Goal: Task Accomplishment & Management: Manage account settings

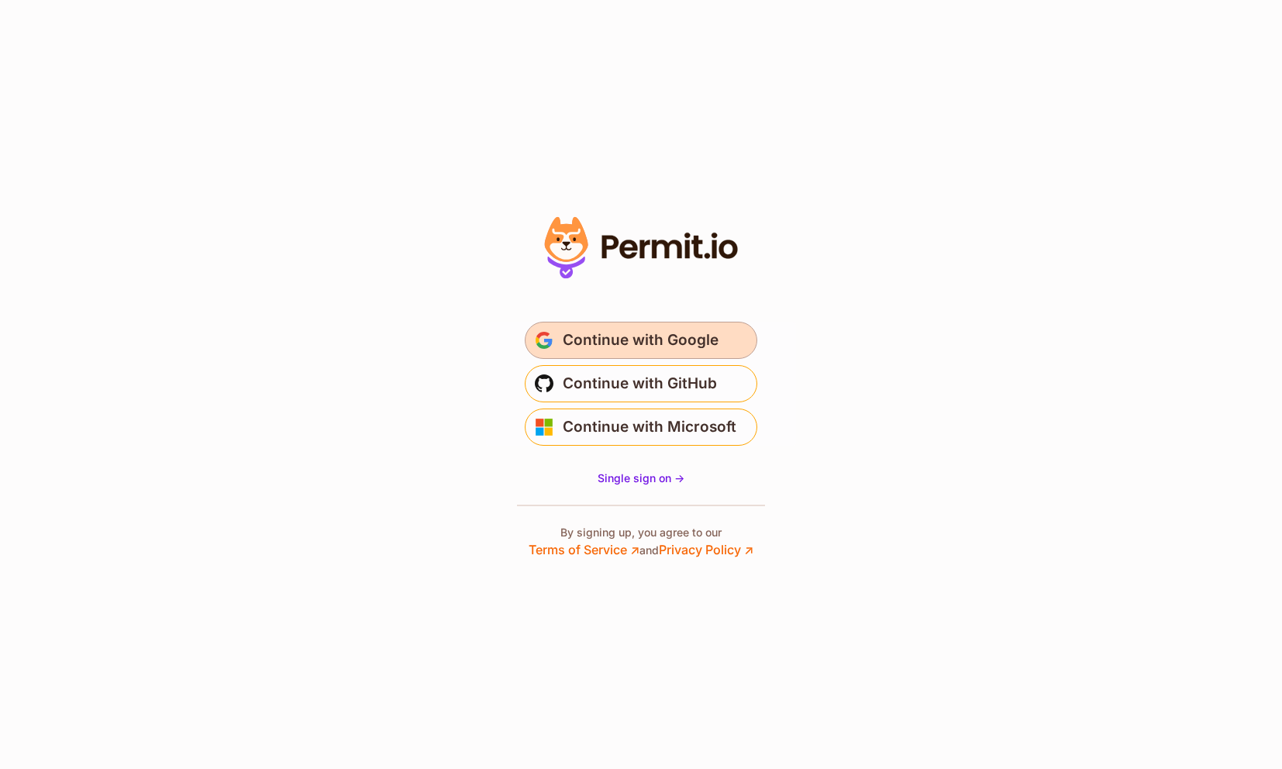
click at [659, 338] on span "Continue with Google" at bounding box center [641, 340] width 156 height 25
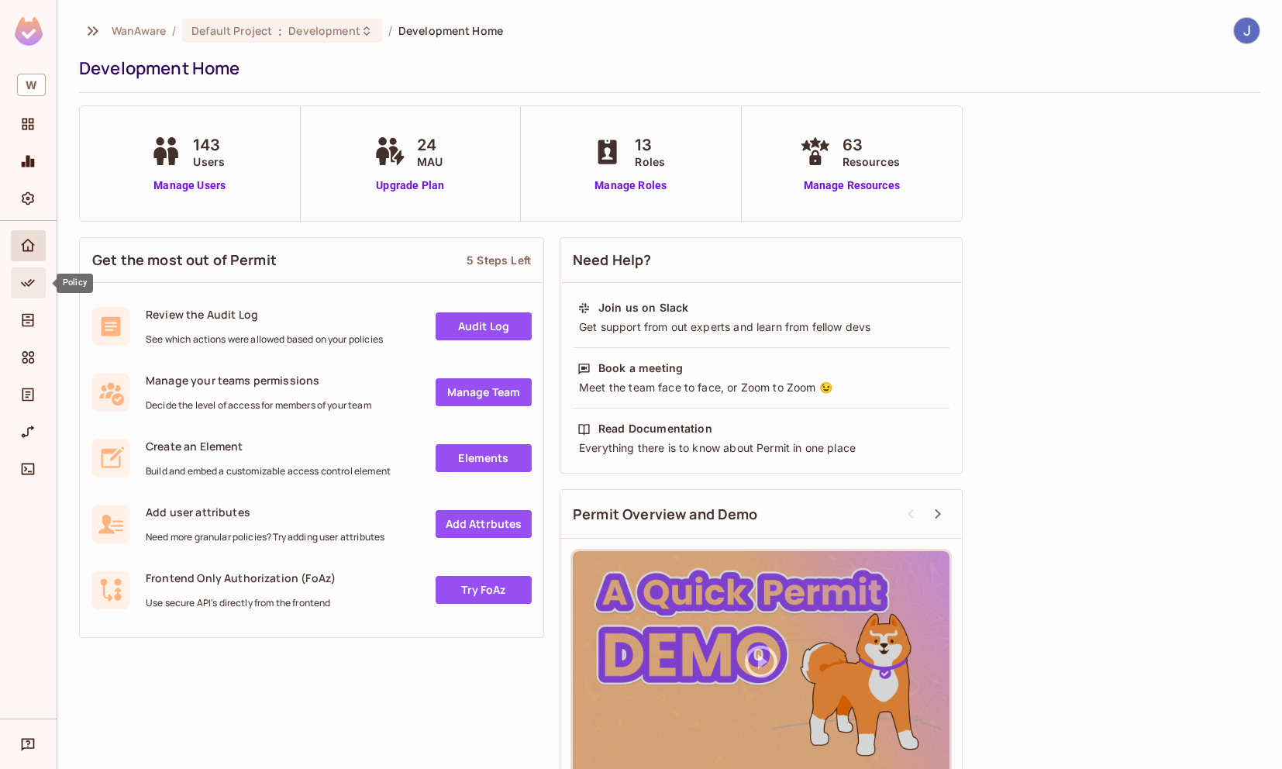
click at [36, 281] on span "Policy" at bounding box center [28, 283] width 19 height 19
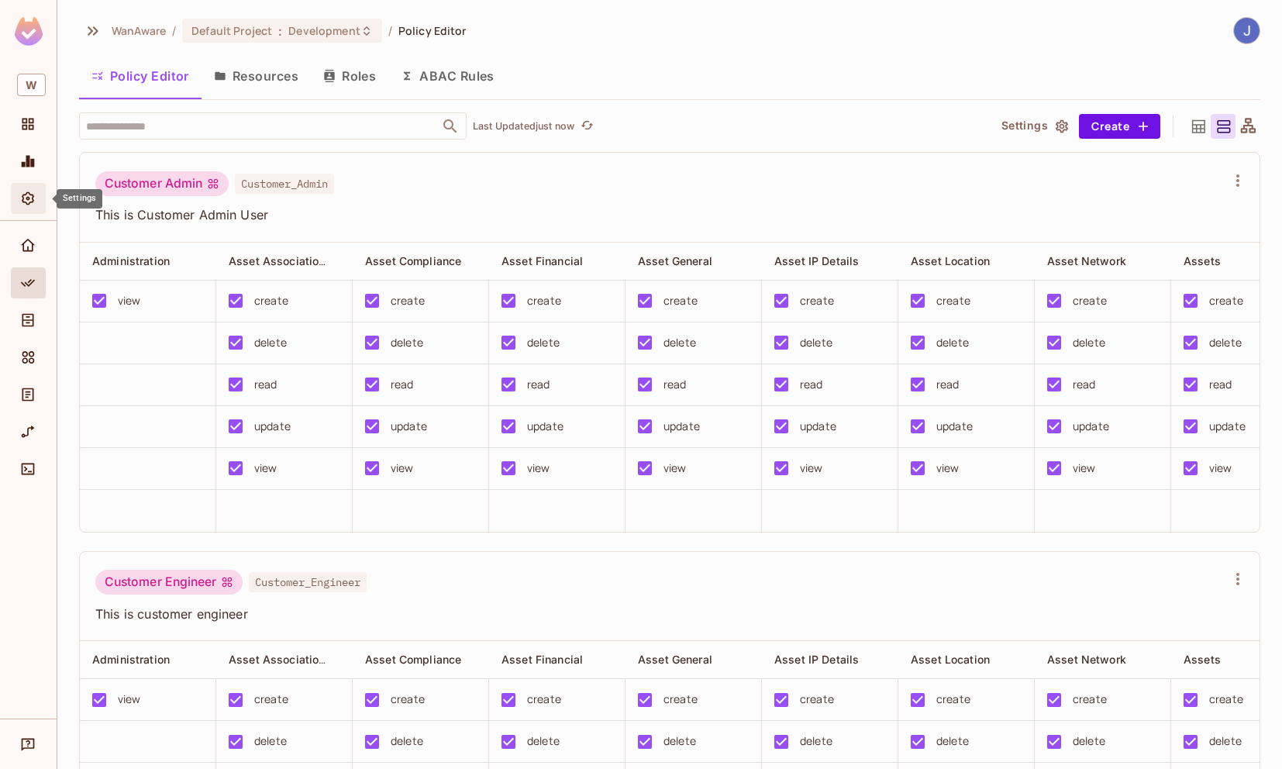
click at [27, 192] on icon "Settings" at bounding box center [28, 198] width 12 height 13
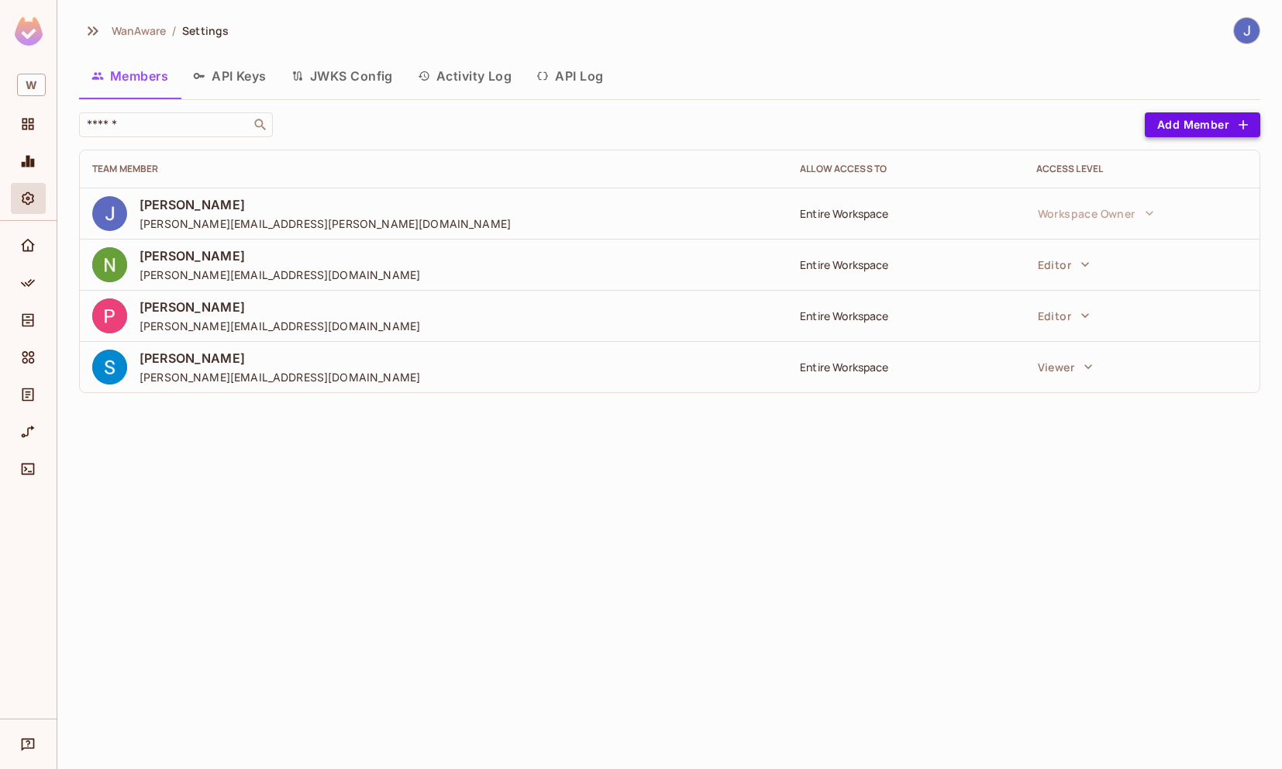
click at [1196, 131] on button "Add Member" at bounding box center [1202, 124] width 115 height 25
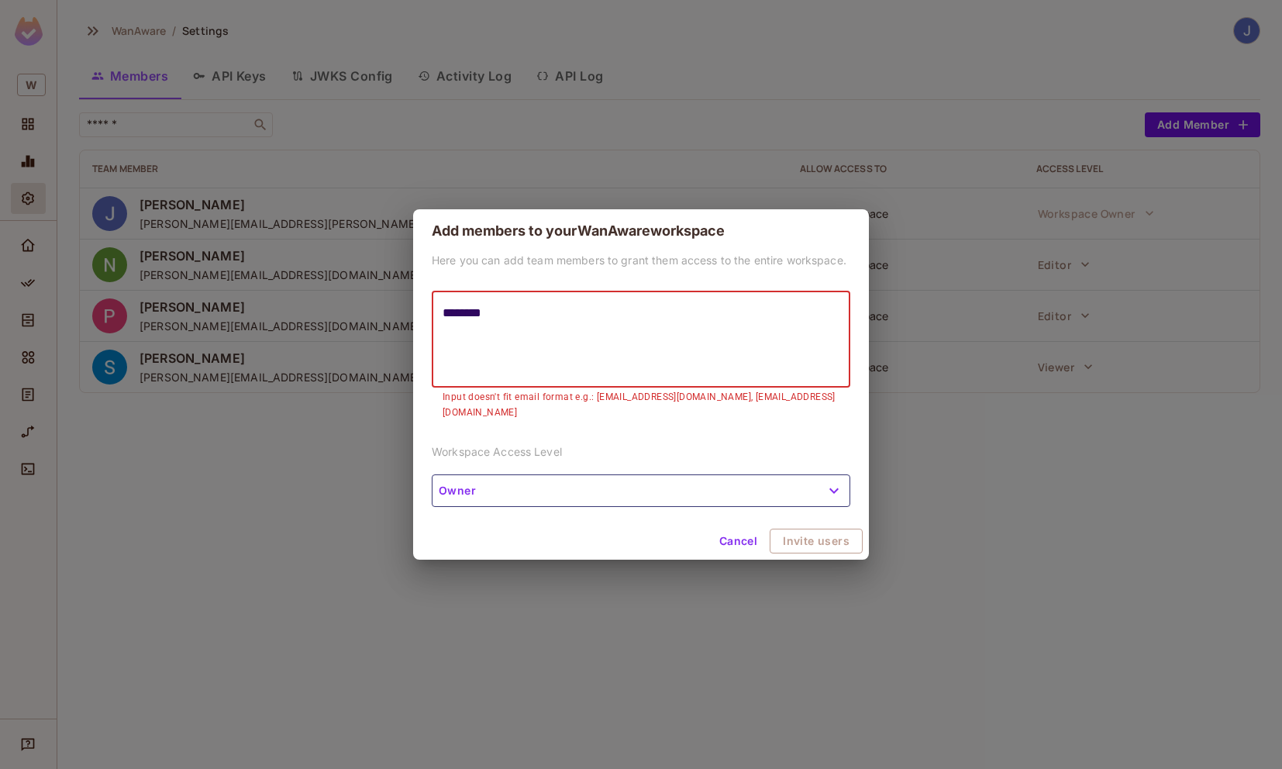
drag, startPoint x: 499, startPoint y: 321, endPoint x: 343, endPoint y: 315, distance: 156.6
click at [343, 315] on div "Add members to your WanAware workspace Here you can add team members to grant t…" at bounding box center [641, 384] width 1282 height 769
paste textarea "**********"
type textarea "**********"
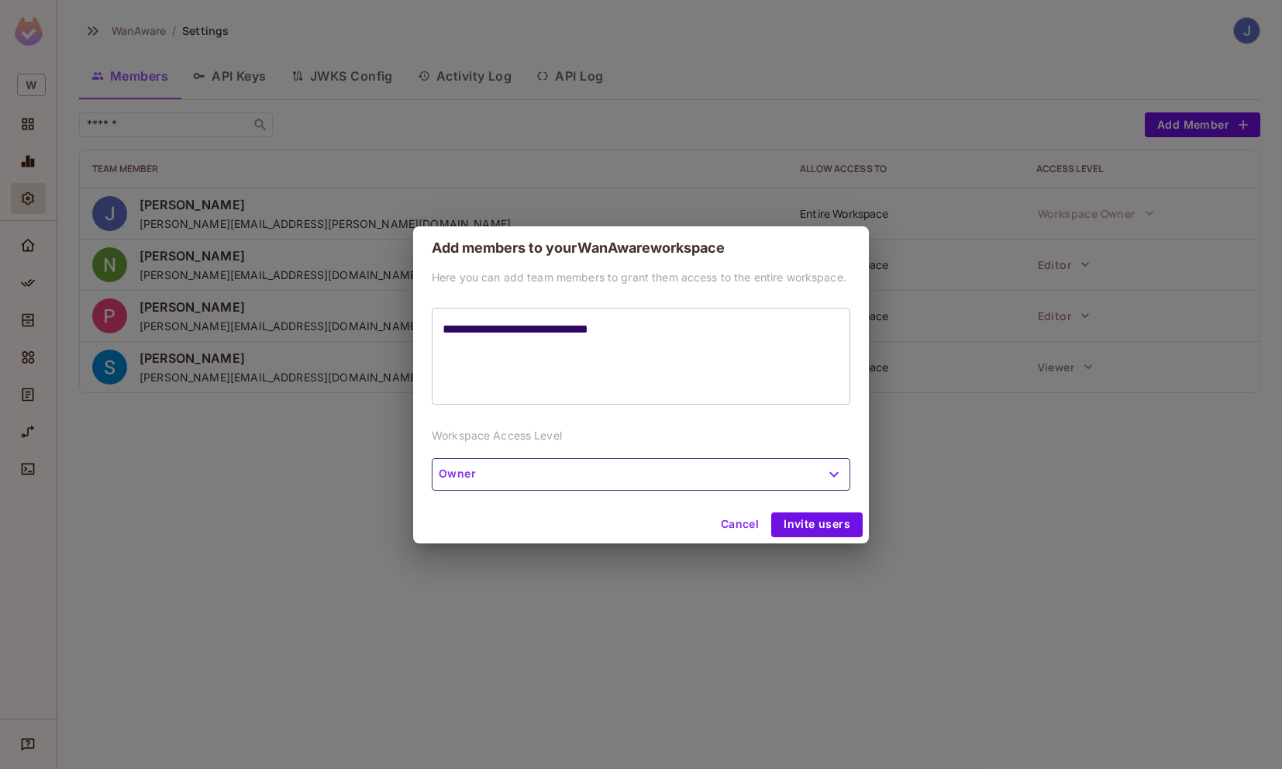
click at [520, 497] on div "**********" at bounding box center [641, 388] width 456 height 236
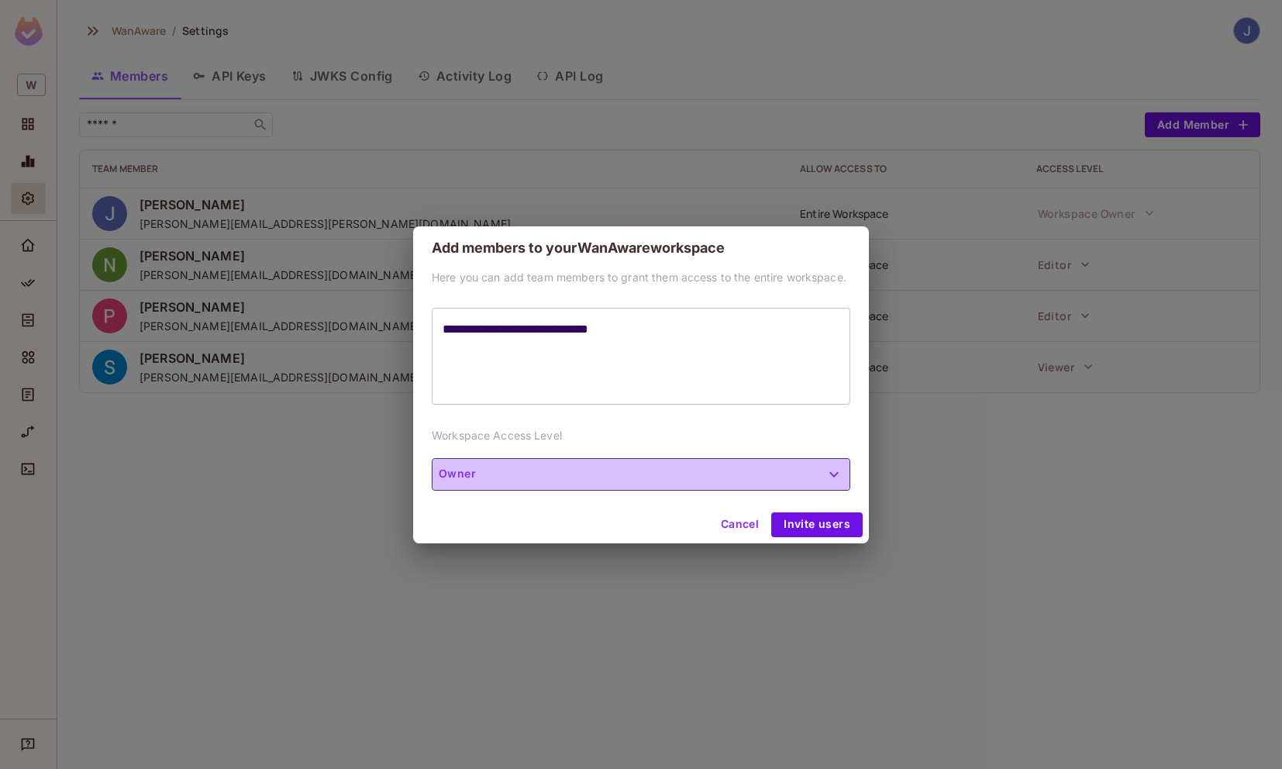
click at [521, 473] on button "Owner" at bounding box center [641, 474] width 419 height 33
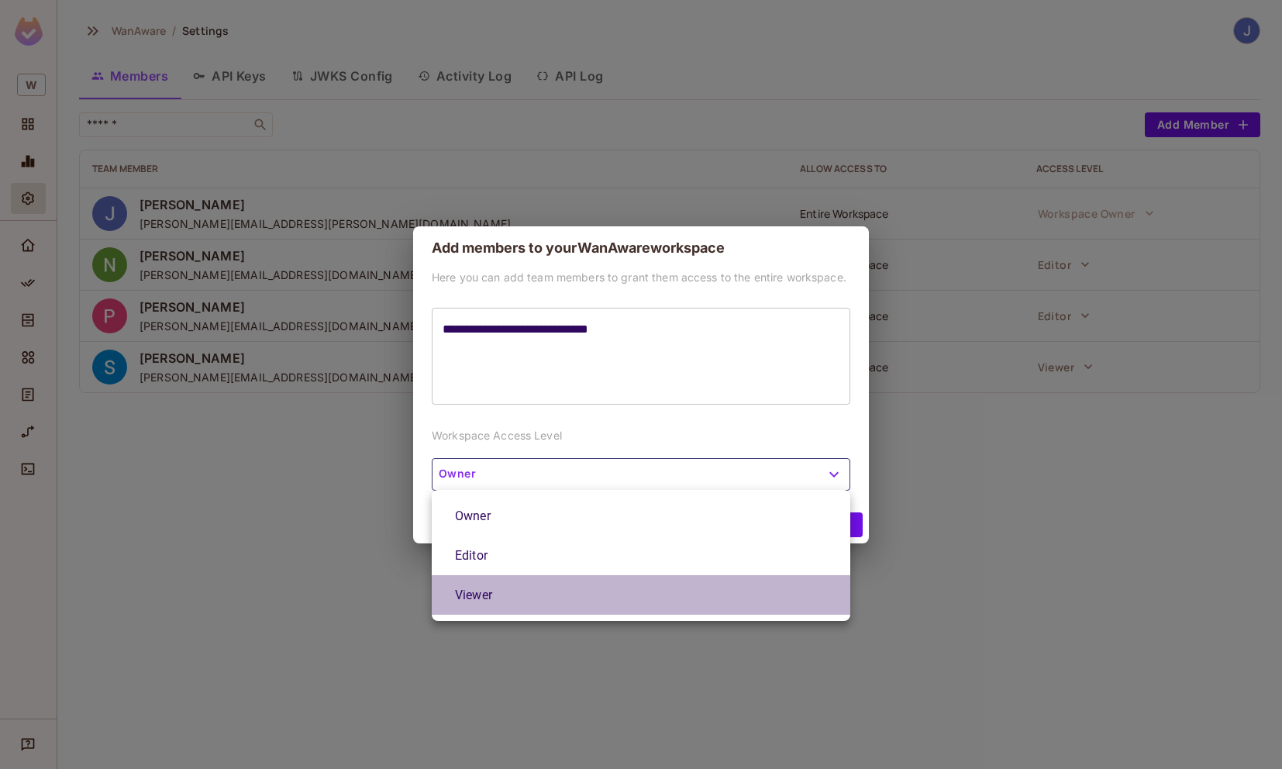
click at [522, 590] on li "Viewer" at bounding box center [641, 595] width 419 height 40
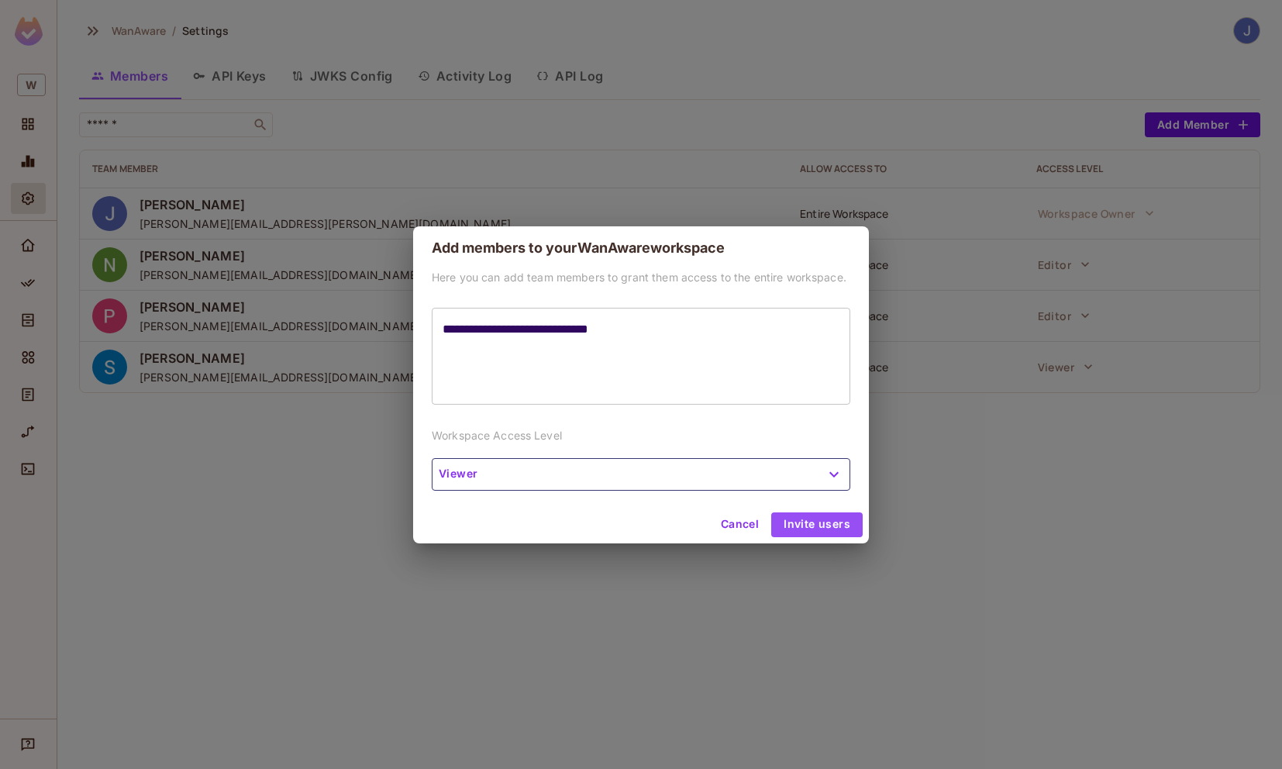
click at [815, 532] on button "Invite users" at bounding box center [816, 524] width 91 height 25
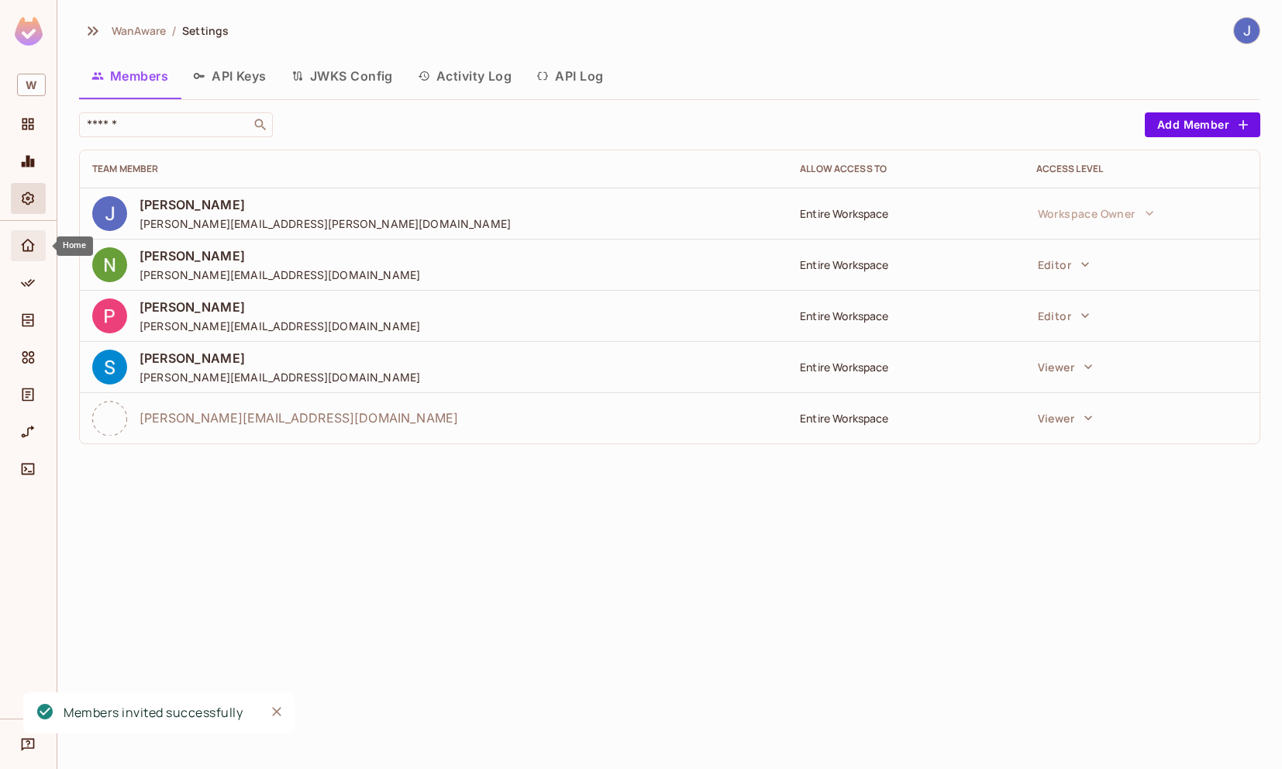
click at [32, 248] on icon "Home" at bounding box center [28, 245] width 14 height 12
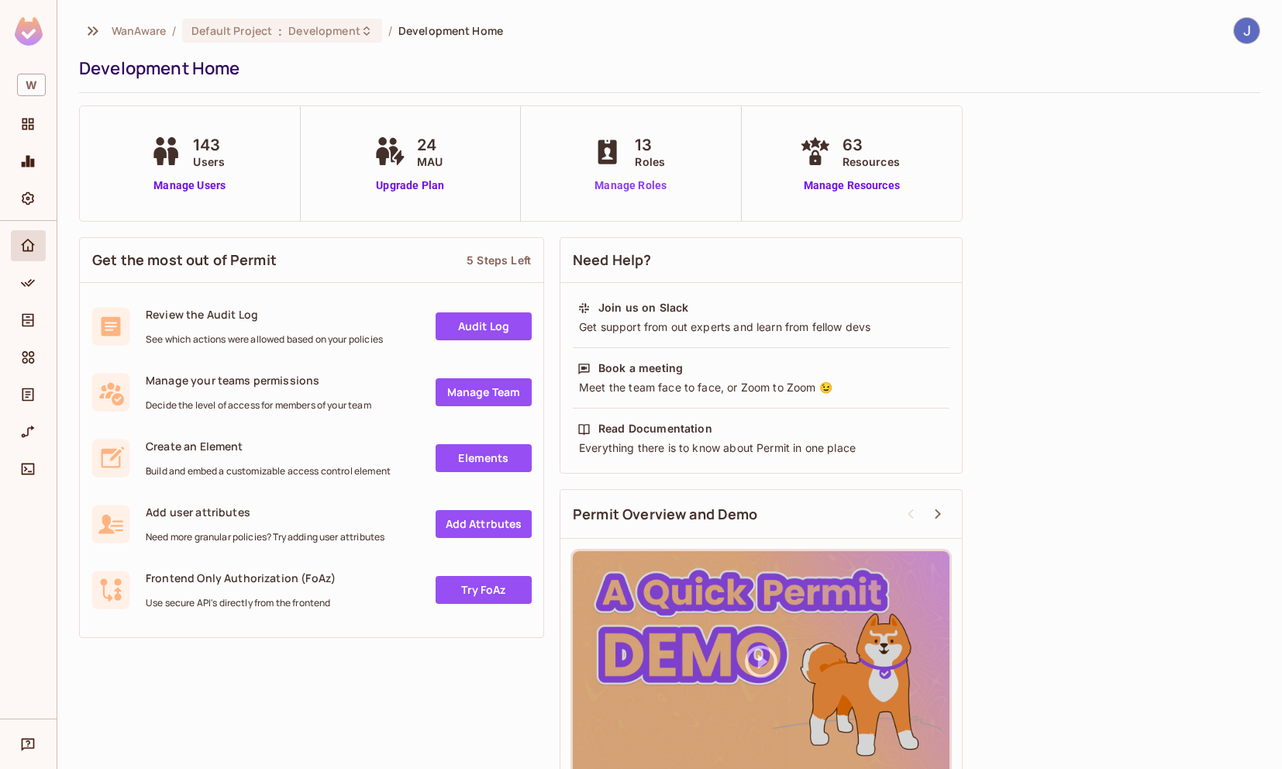
click at [637, 188] on link "Manage Roles" at bounding box center [630, 185] width 84 height 16
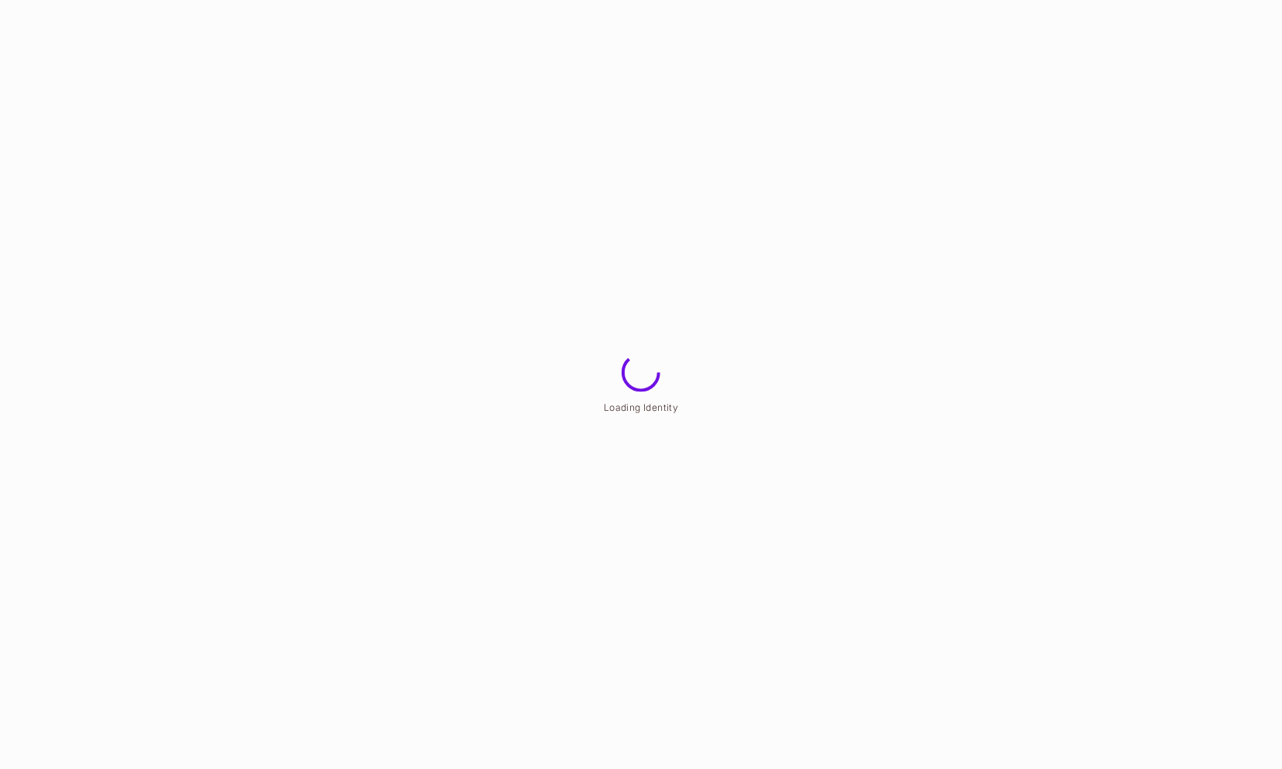
click at [638, 0] on html "Loading Identity" at bounding box center [641, 0] width 1282 height 0
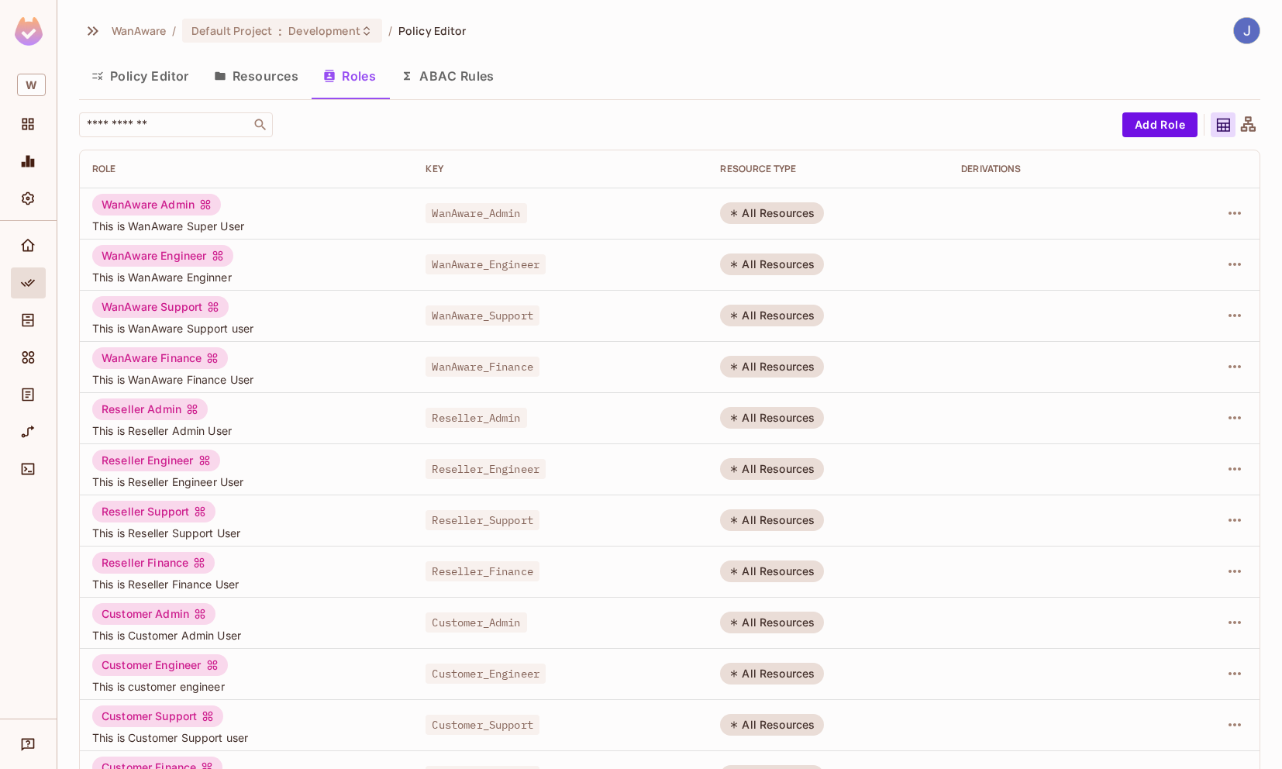
click at [145, 80] on button "Policy Editor" at bounding box center [140, 76] width 122 height 39
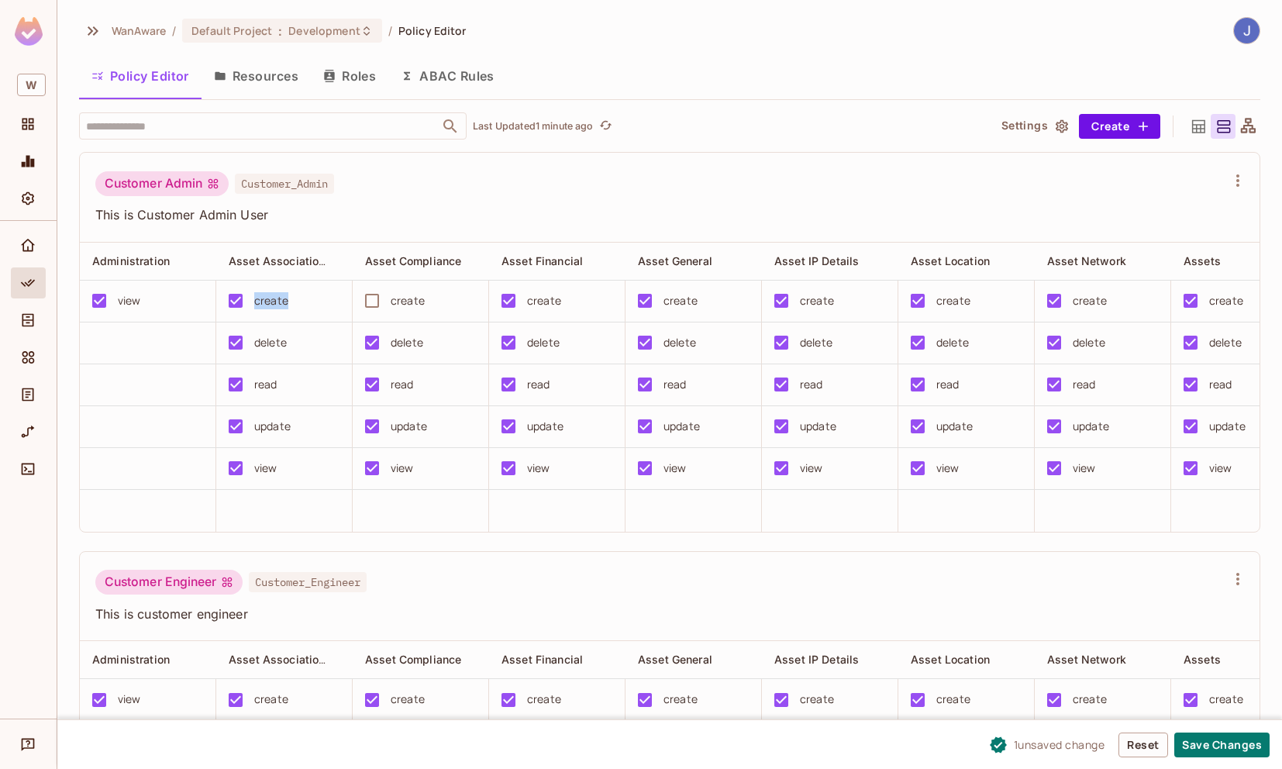
drag, startPoint x: 291, startPoint y: 302, endPoint x: 253, endPoint y: 303, distance: 37.2
click at [253, 303] on div "create" at bounding box center [279, 300] width 120 height 33
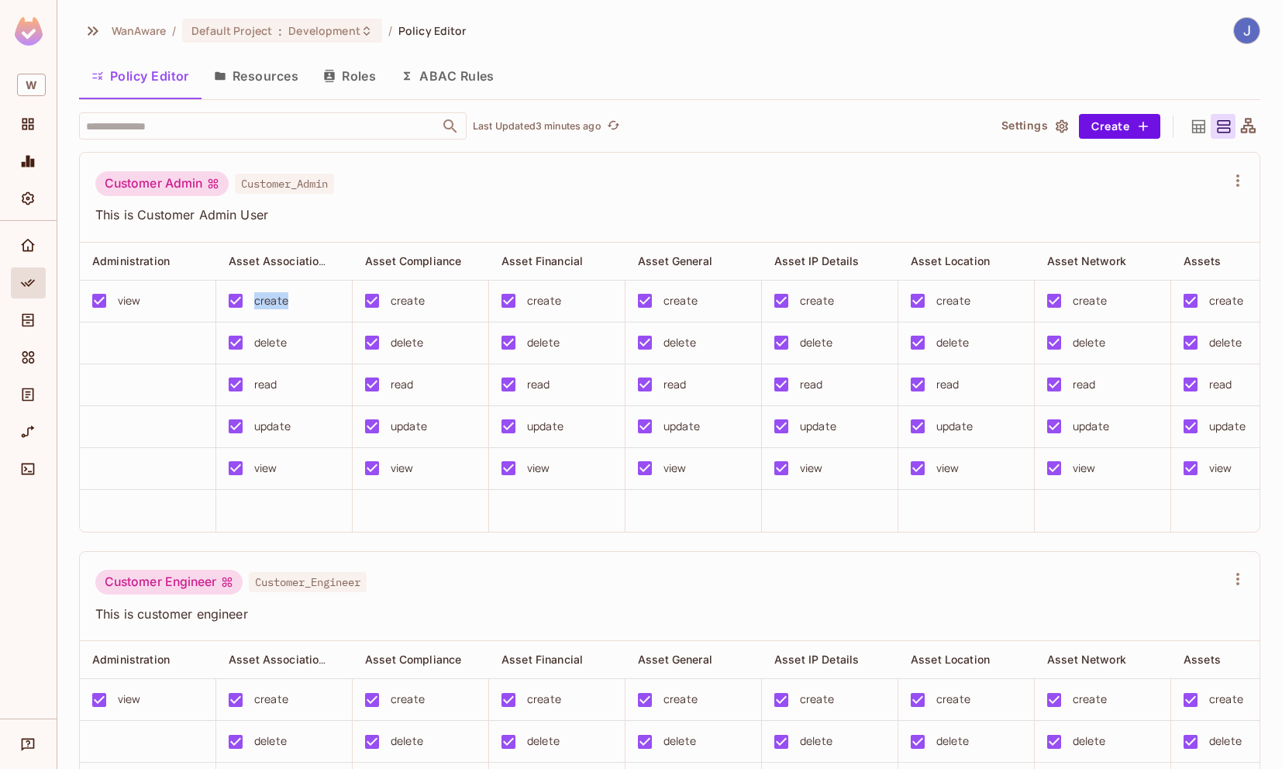
click at [253, 76] on button "Resources" at bounding box center [256, 76] width 109 height 39
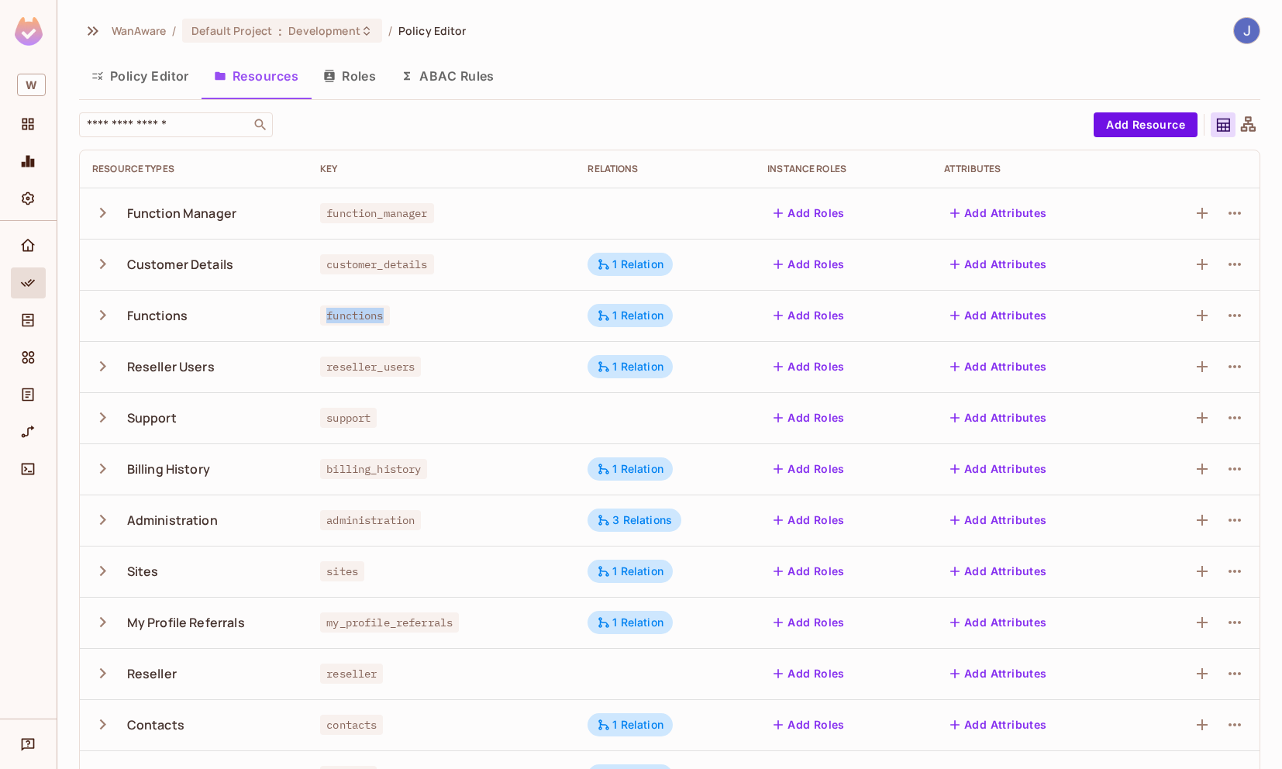
drag, startPoint x: 384, startPoint y: 315, endPoint x: 326, endPoint y: 316, distance: 57.4
click at [326, 316] on span "functions" at bounding box center [354, 315] width 69 height 20
click at [103, 315] on icon "button" at bounding box center [102, 315] width 21 height 21
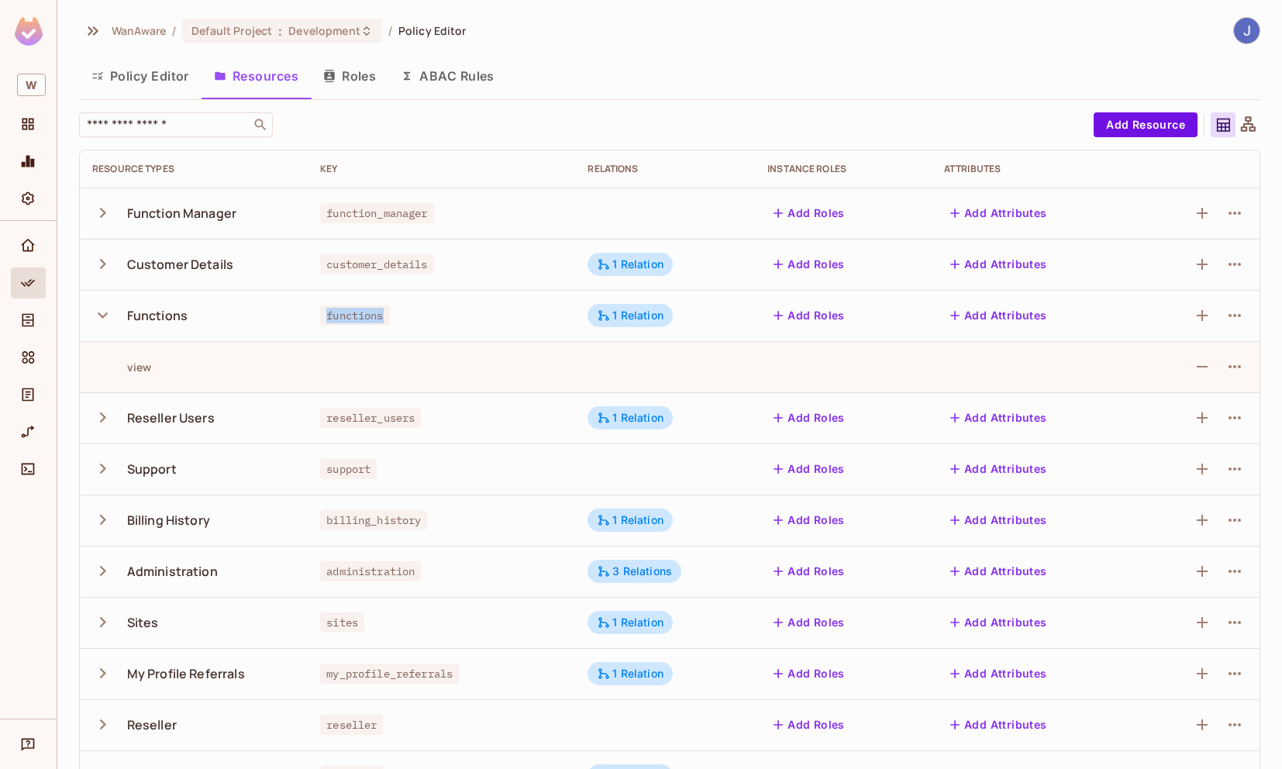
click at [454, 79] on button "ABAC Rules" at bounding box center [447, 76] width 119 height 39
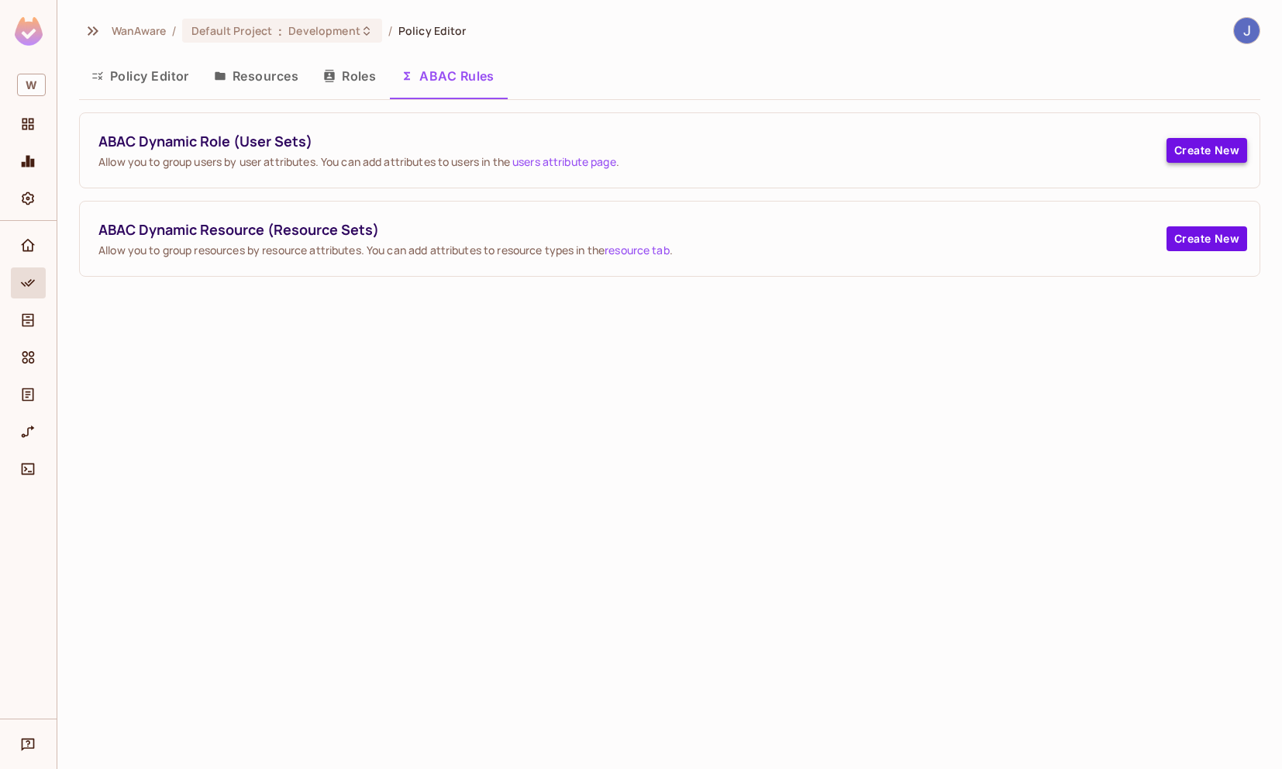
click at [1184, 145] on button "Create New" at bounding box center [1206, 150] width 81 height 25
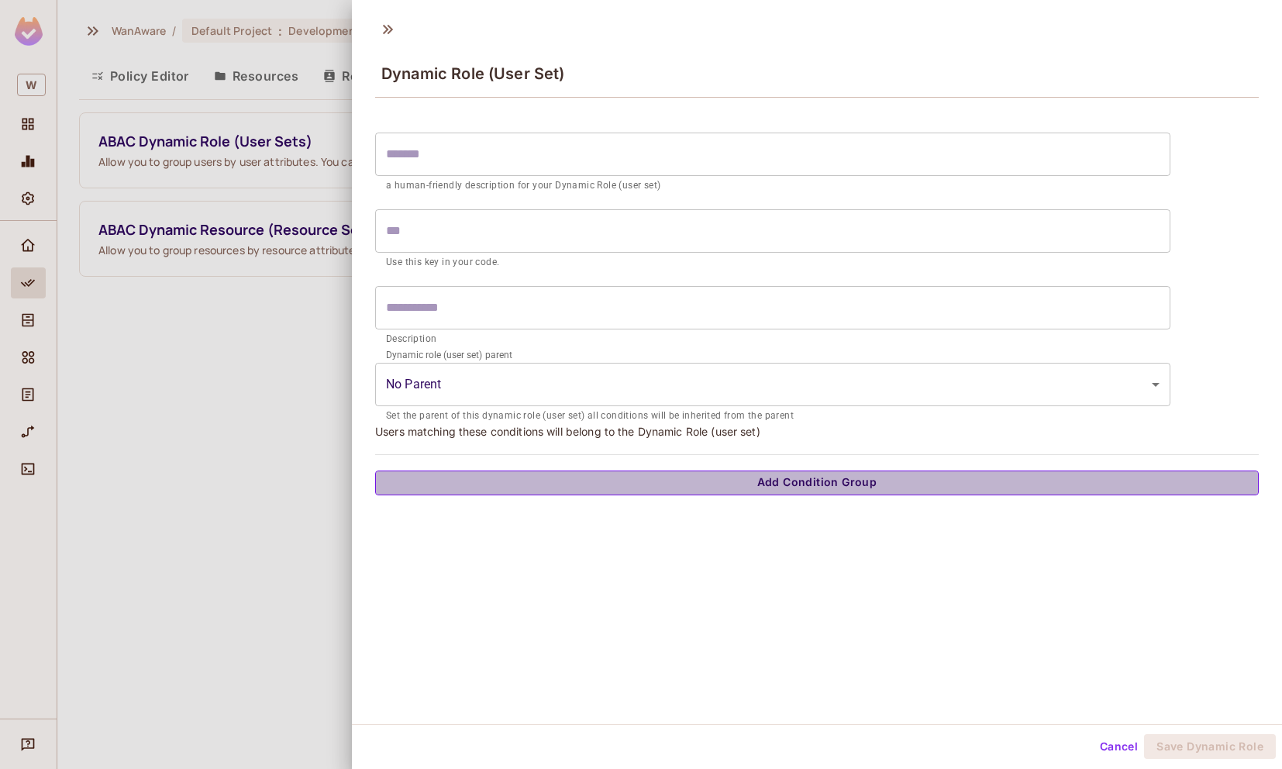
click at [695, 477] on button "Add Condition Group" at bounding box center [817, 482] width 884 height 25
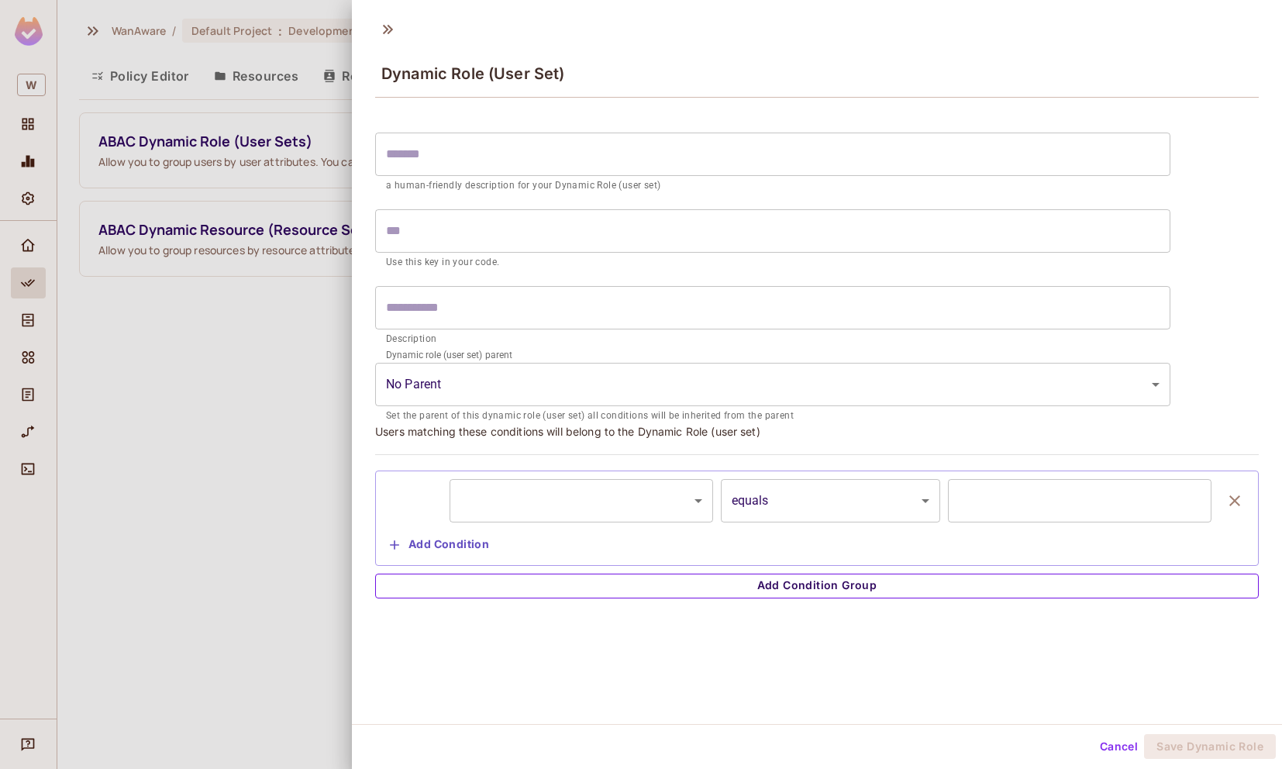
scroll to position [2, 0]
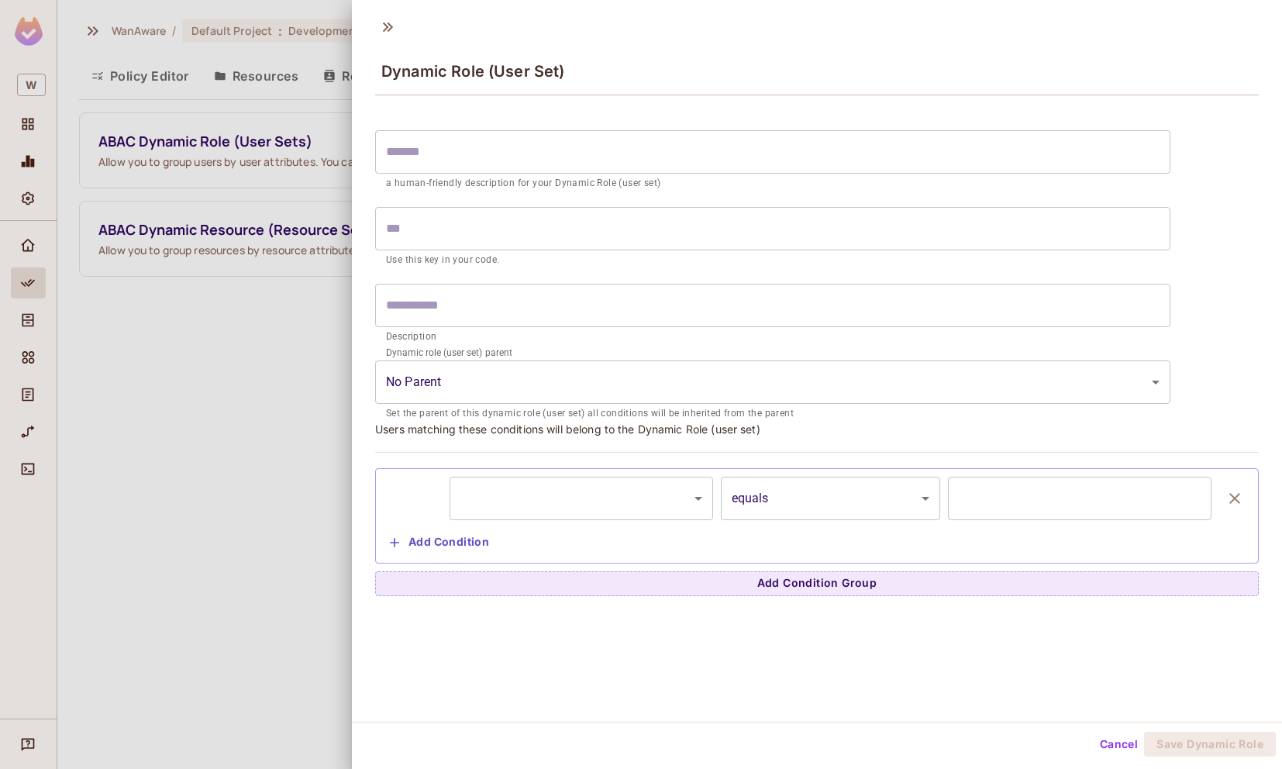
click at [660, 490] on body "W WanAware / Default Project : Development / Policy Editor Policy Editor Resour…" at bounding box center [641, 384] width 1282 height 769
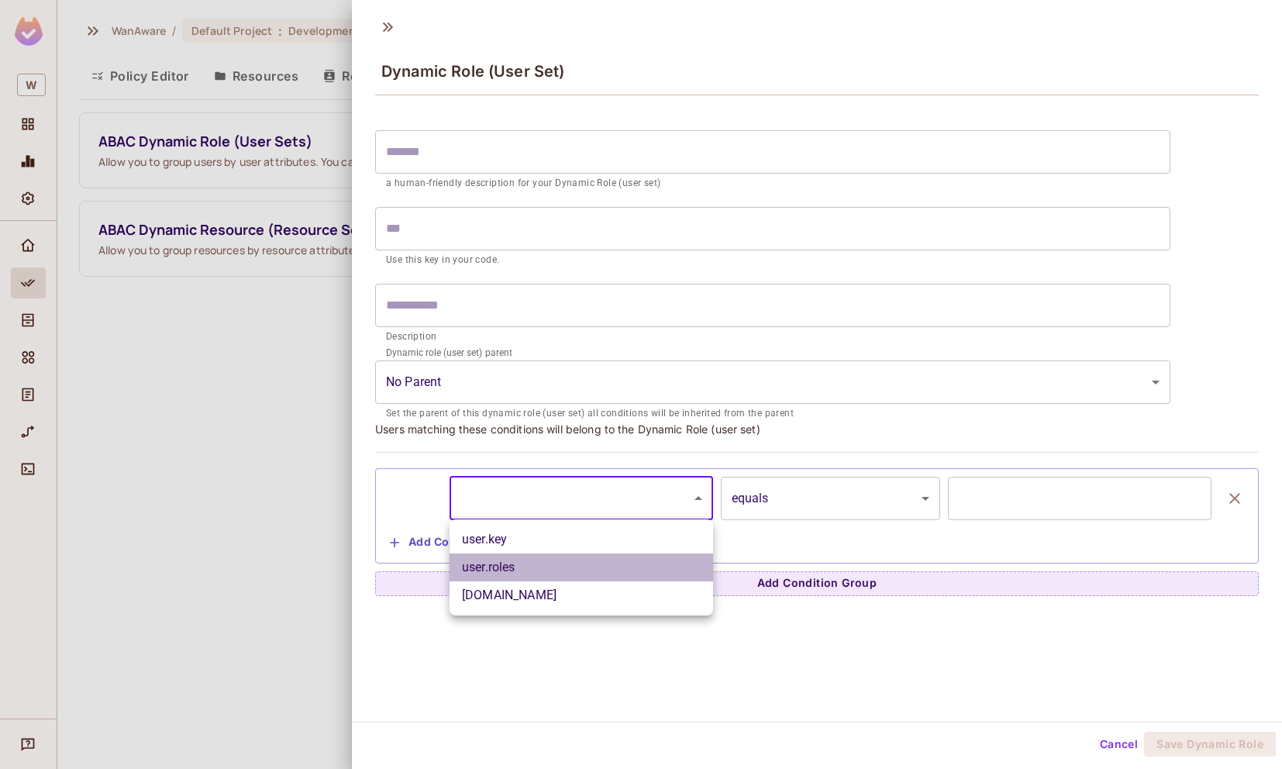
click at [581, 566] on li "user.roles" at bounding box center [582, 567] width 264 height 28
type input "**********"
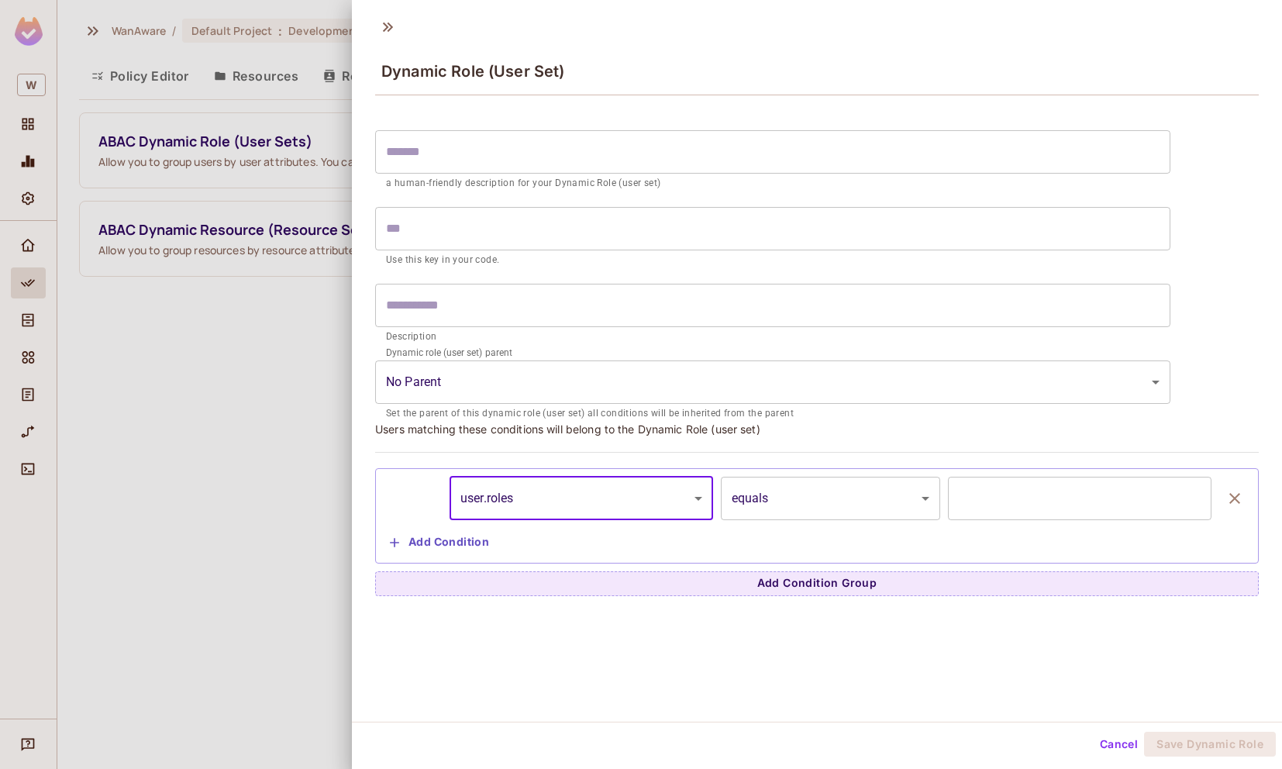
click at [987, 511] on input "text" at bounding box center [1080, 498] width 264 height 43
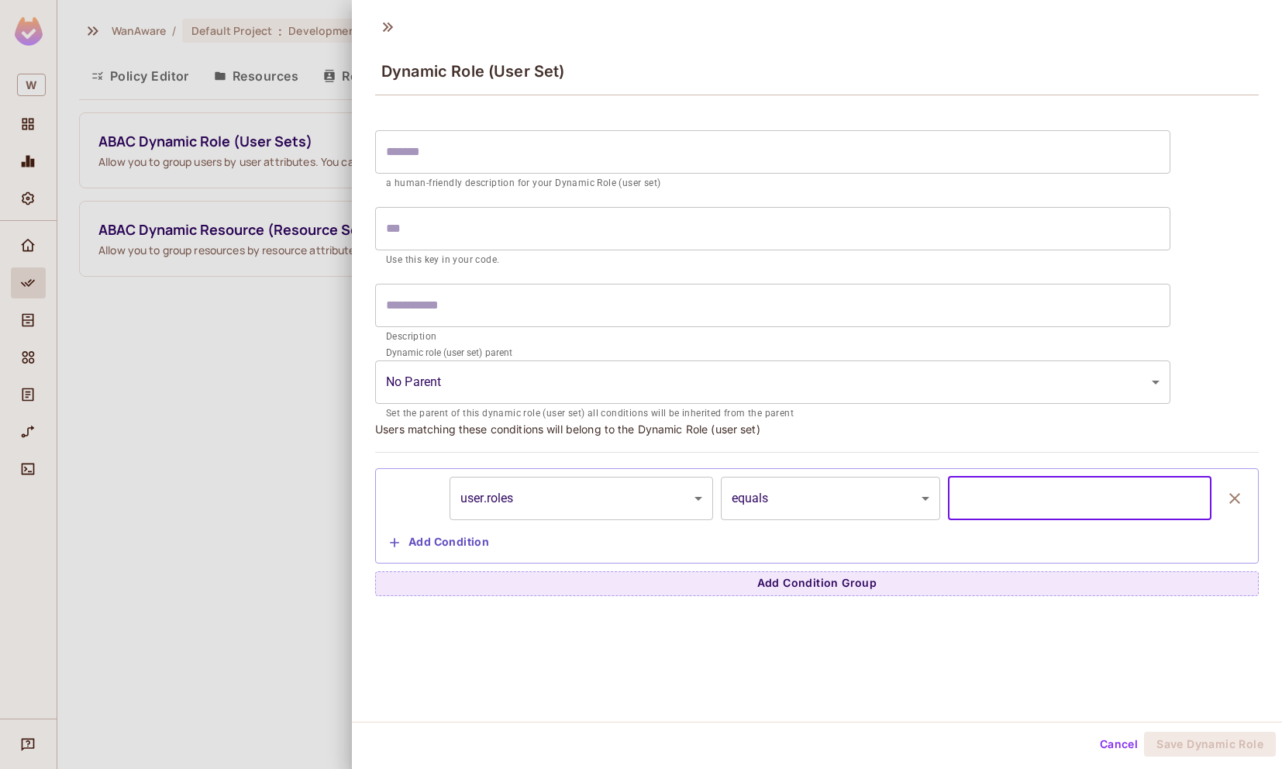
click at [639, 507] on body "**********" at bounding box center [641, 384] width 1282 height 769
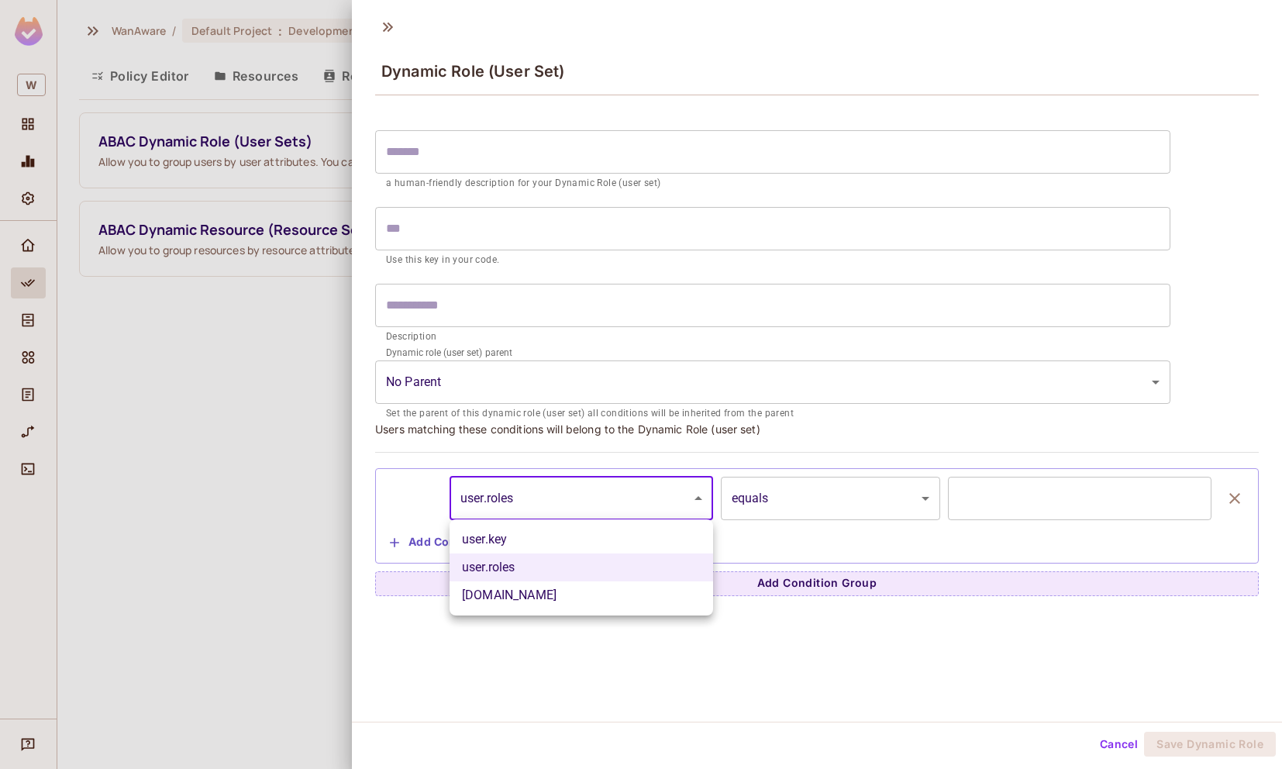
click at [684, 694] on div at bounding box center [641, 384] width 1282 height 769
click at [1111, 745] on button "Cancel" at bounding box center [1119, 744] width 50 height 25
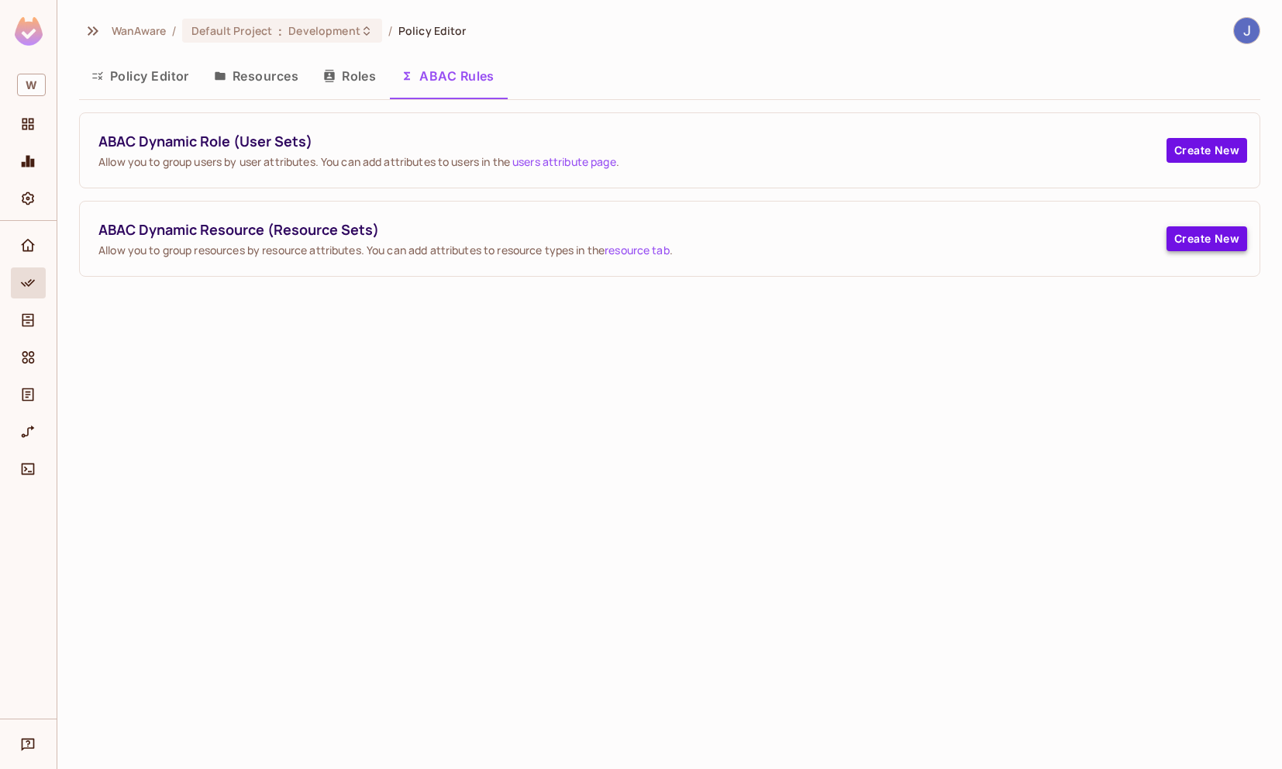
click at [1185, 236] on button "Create New" at bounding box center [1206, 238] width 81 height 25
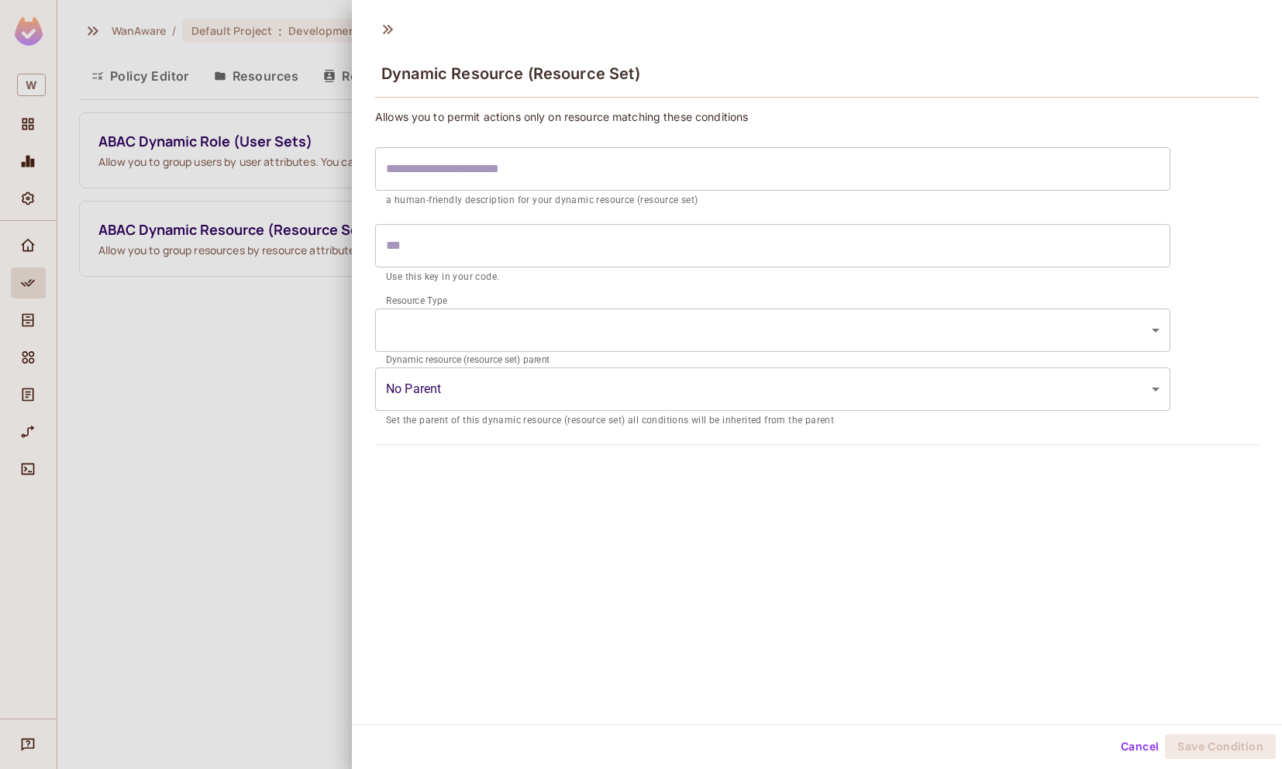
click at [584, 333] on body "W WanAware / Default Project : Development / Policy Editor Policy Editor Resour…" at bounding box center [641, 384] width 1282 height 769
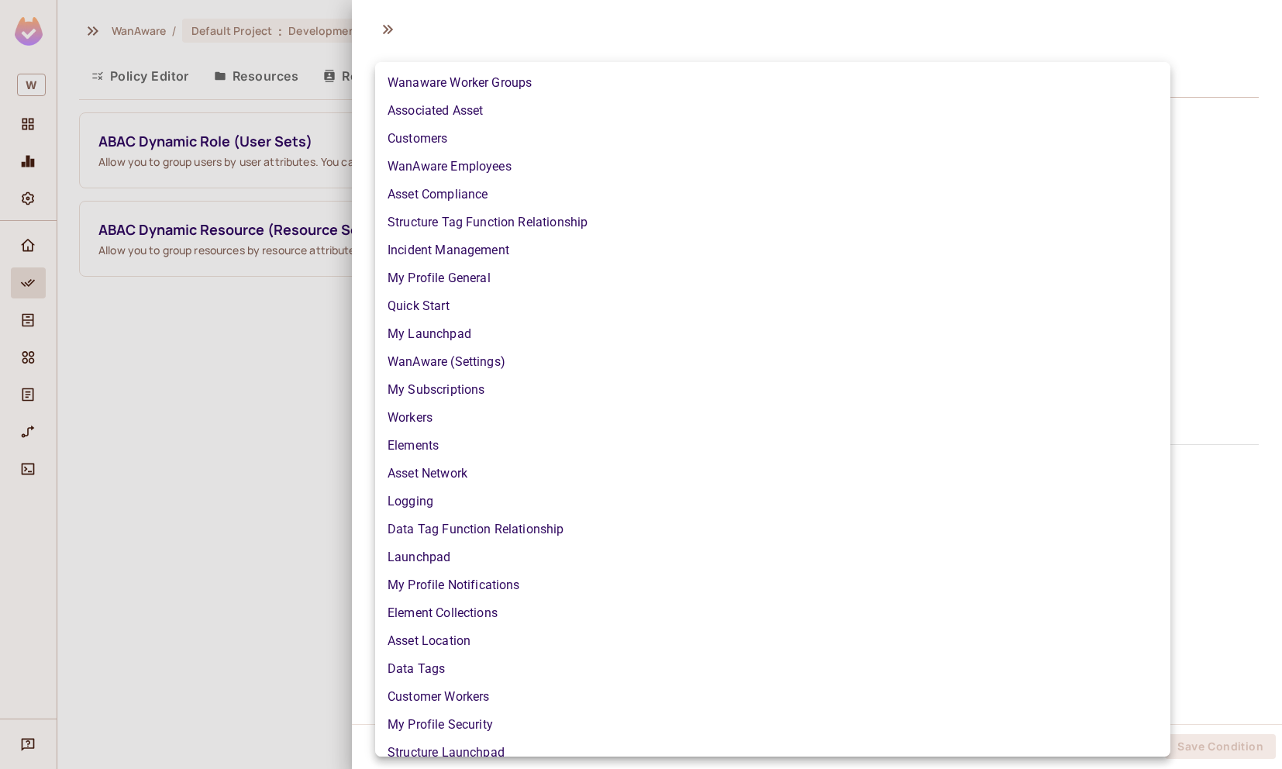
scroll to position [1076, 0]
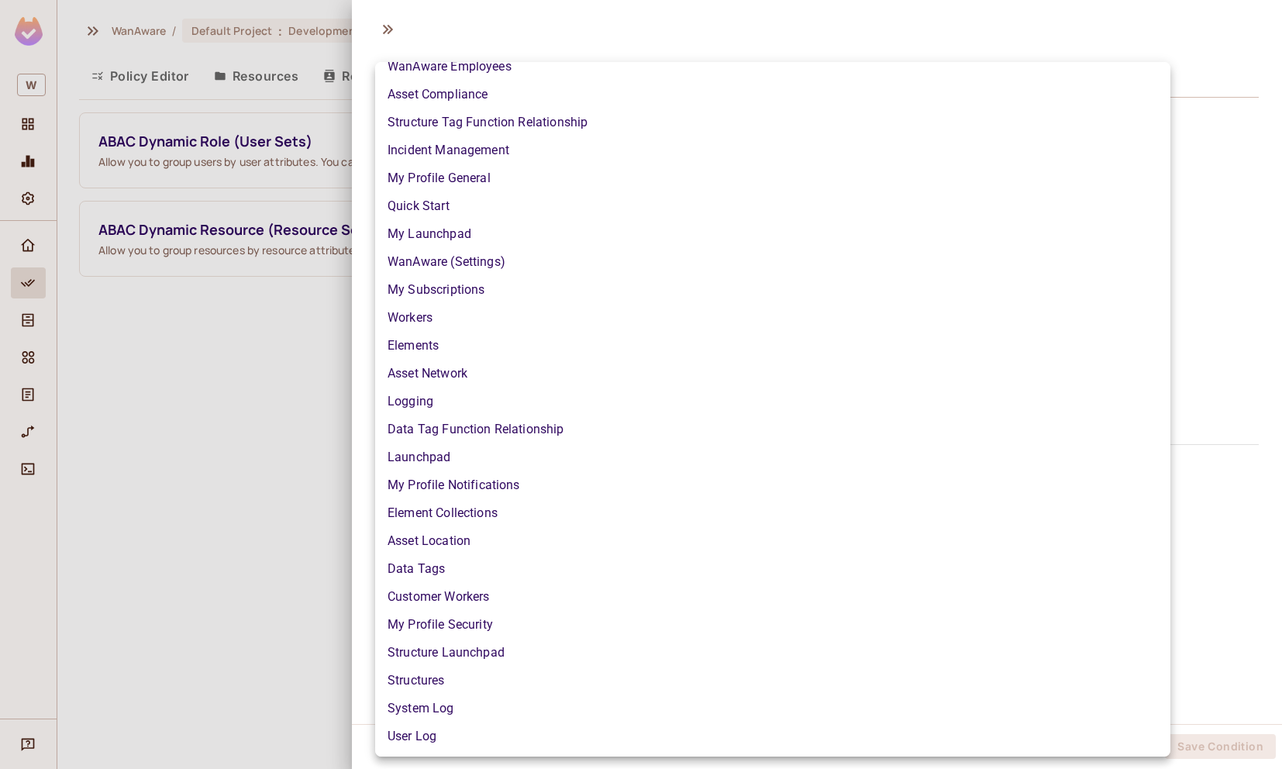
click at [1221, 206] on div at bounding box center [641, 384] width 1282 height 769
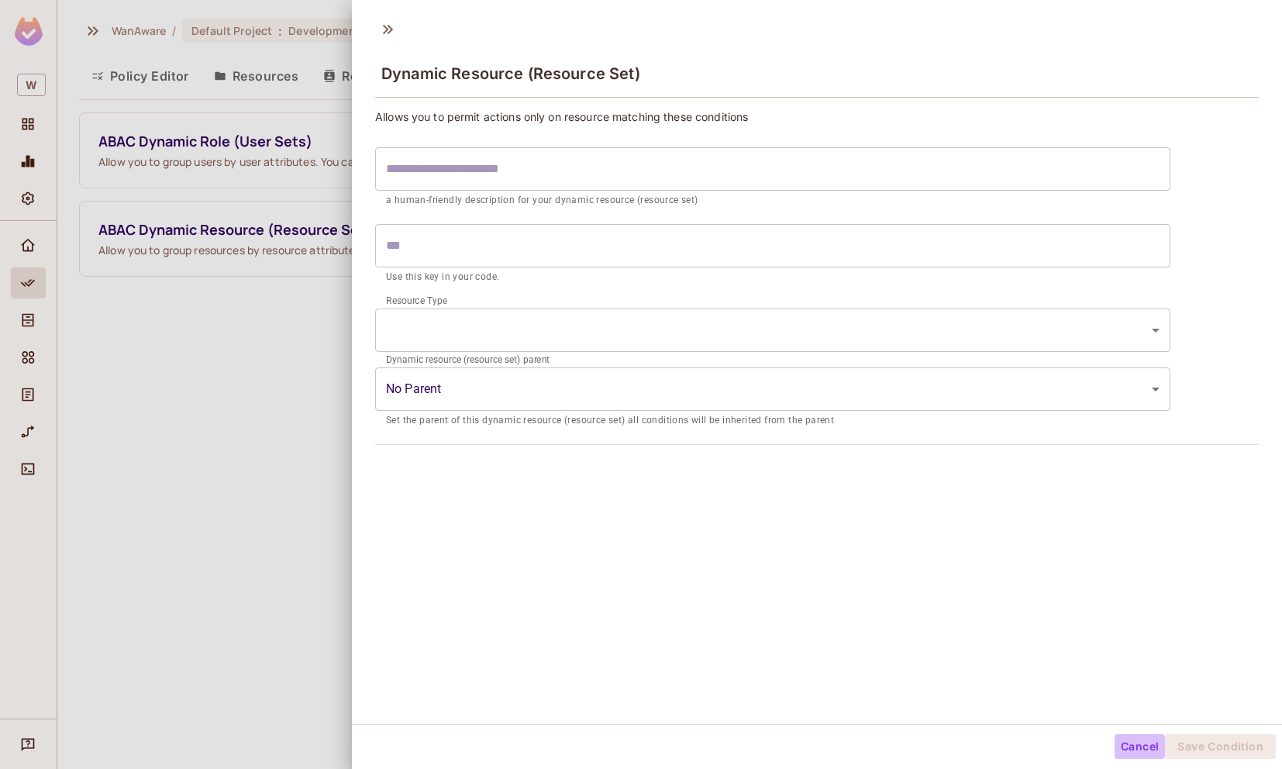
click at [1138, 747] on button "Cancel" at bounding box center [1139, 746] width 50 height 25
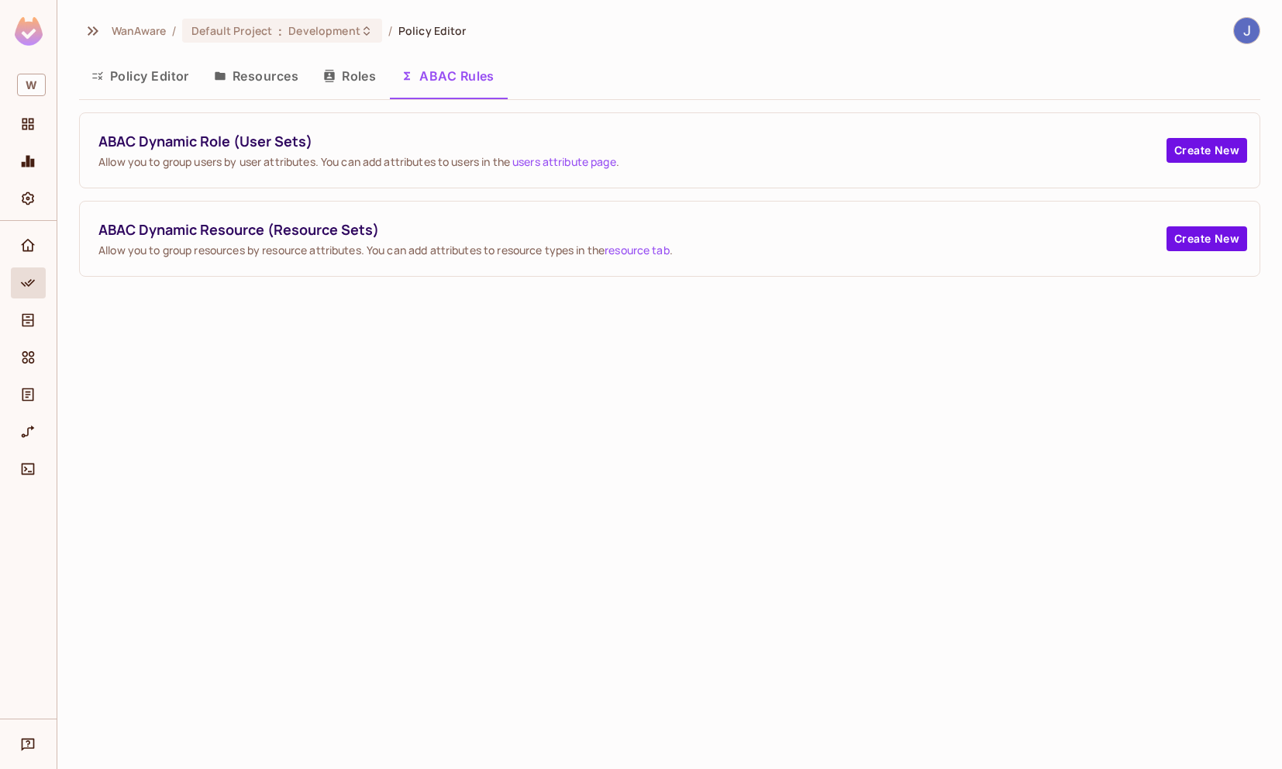
click at [264, 78] on button "Resources" at bounding box center [256, 76] width 109 height 39
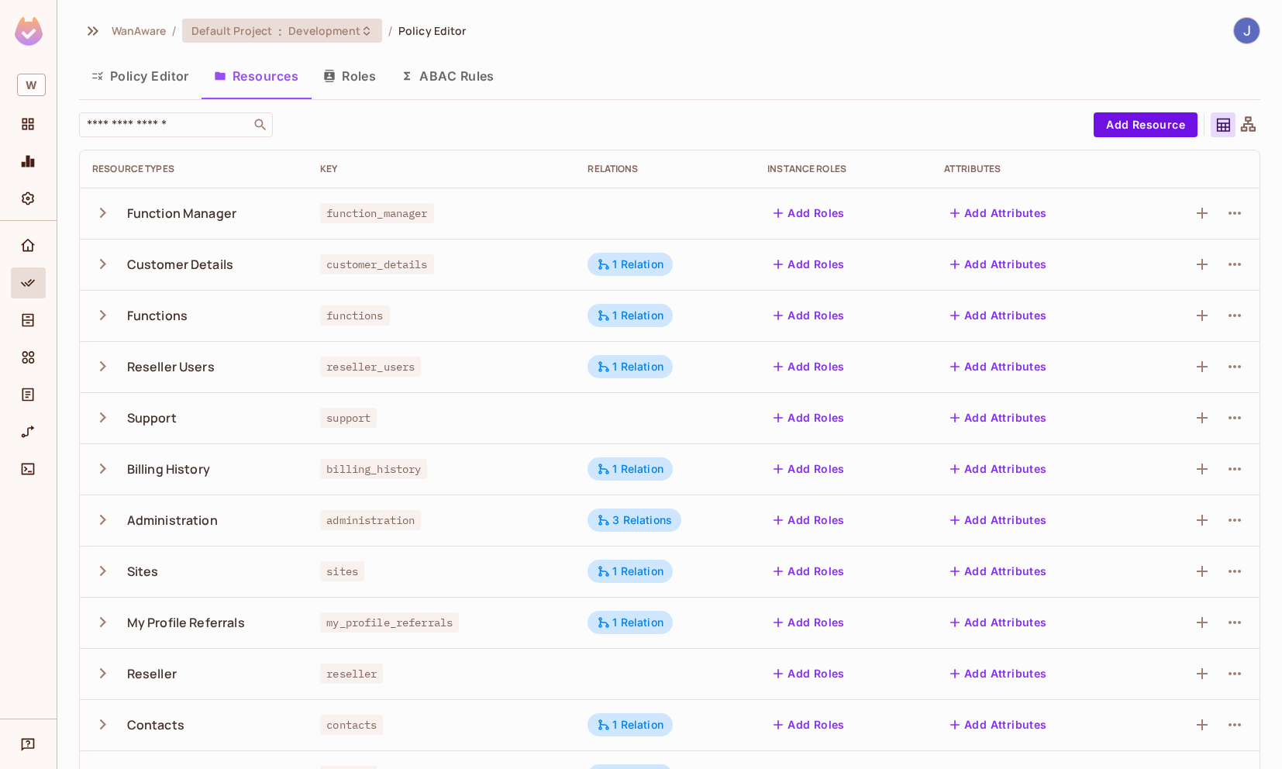
click at [366, 32] on icon at bounding box center [366, 31] width 12 height 12
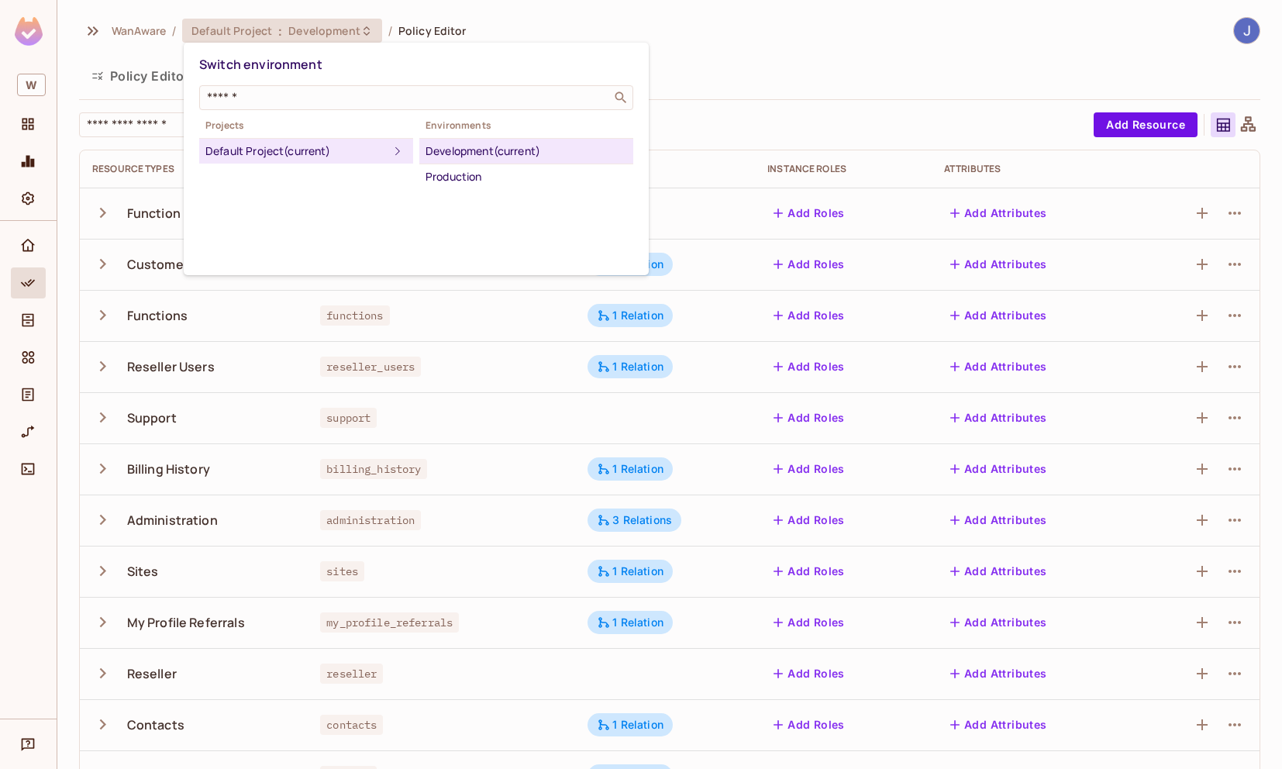
click at [368, 31] on div at bounding box center [641, 384] width 1282 height 769
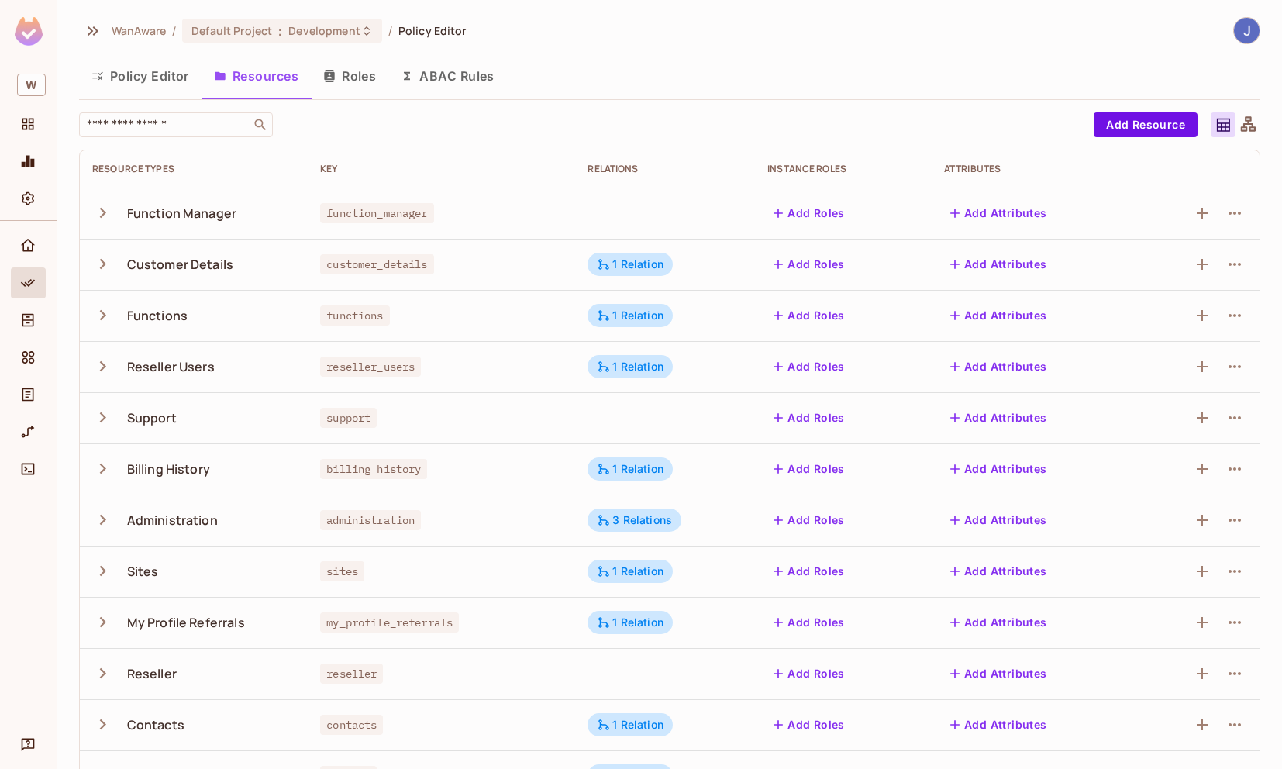
click at [351, 70] on button "Roles" at bounding box center [350, 76] width 78 height 39
